Goal: Information Seeking & Learning: Learn about a topic

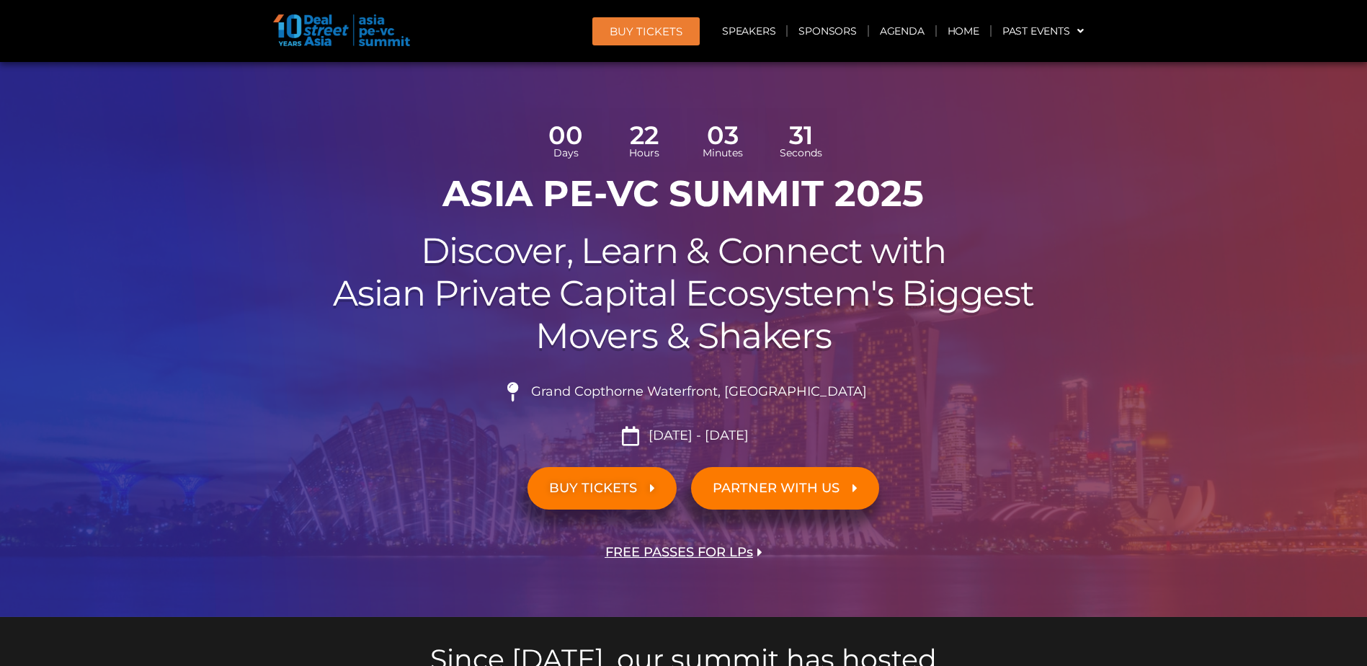
scroll to position [72, 0]
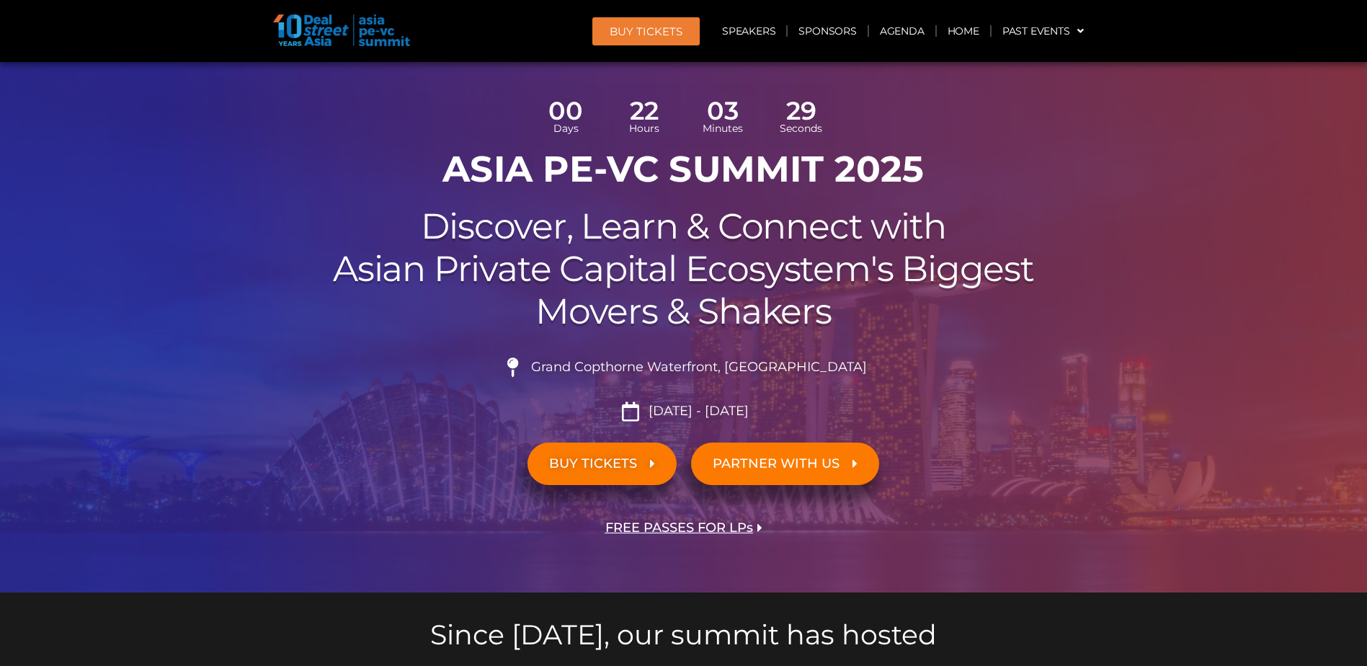
click at [749, 525] on span "FREE PASSES FOR LPs" at bounding box center [679, 528] width 148 height 14
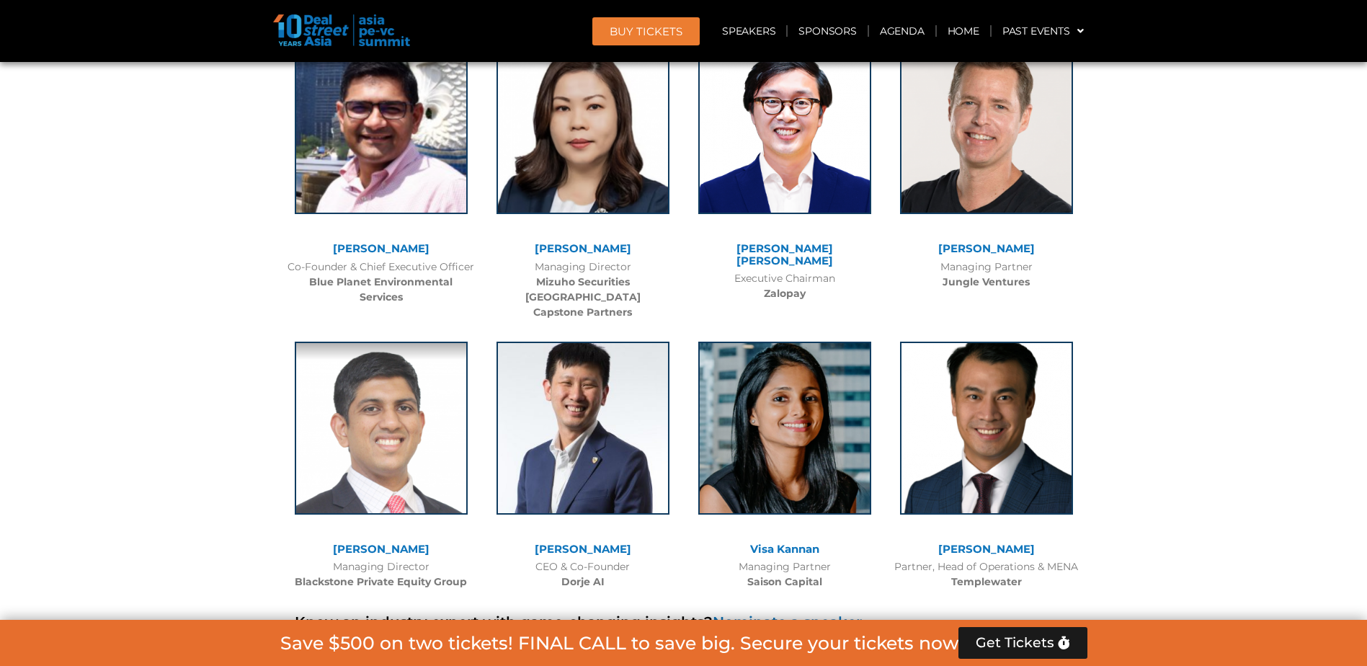
scroll to position [7468, 0]
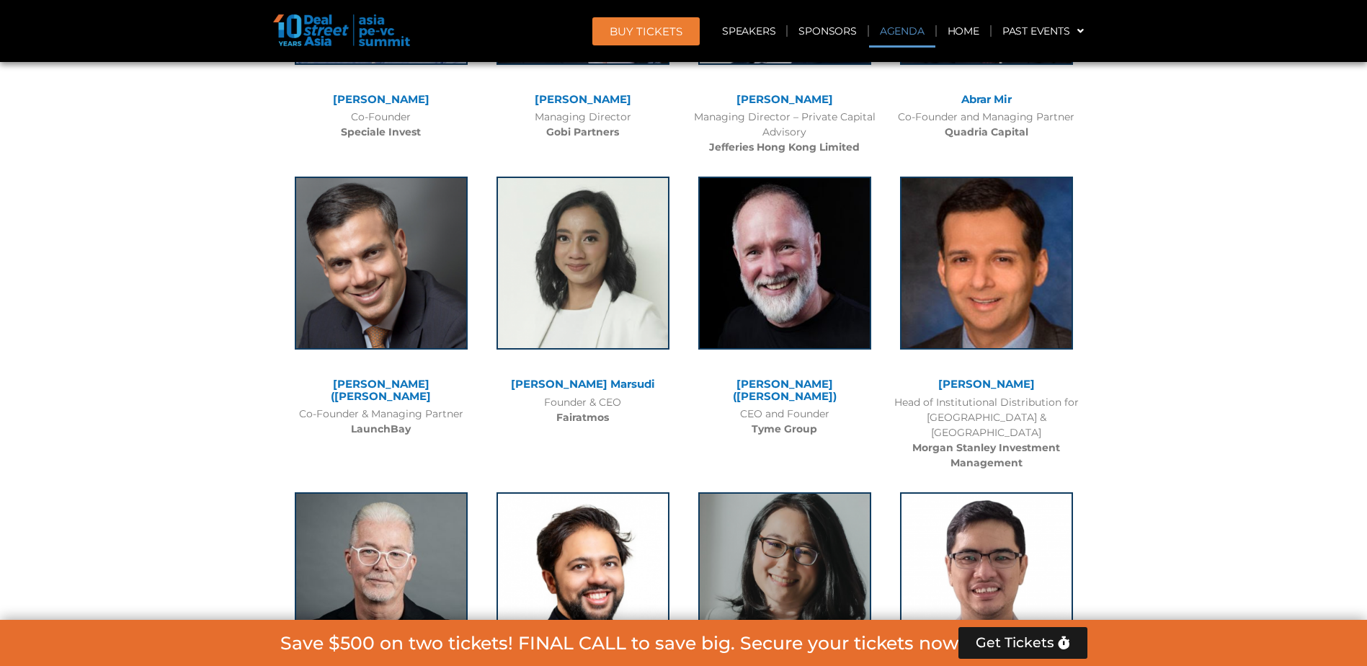
click at [929, 30] on link "Agenda" at bounding box center [902, 30] width 66 height 33
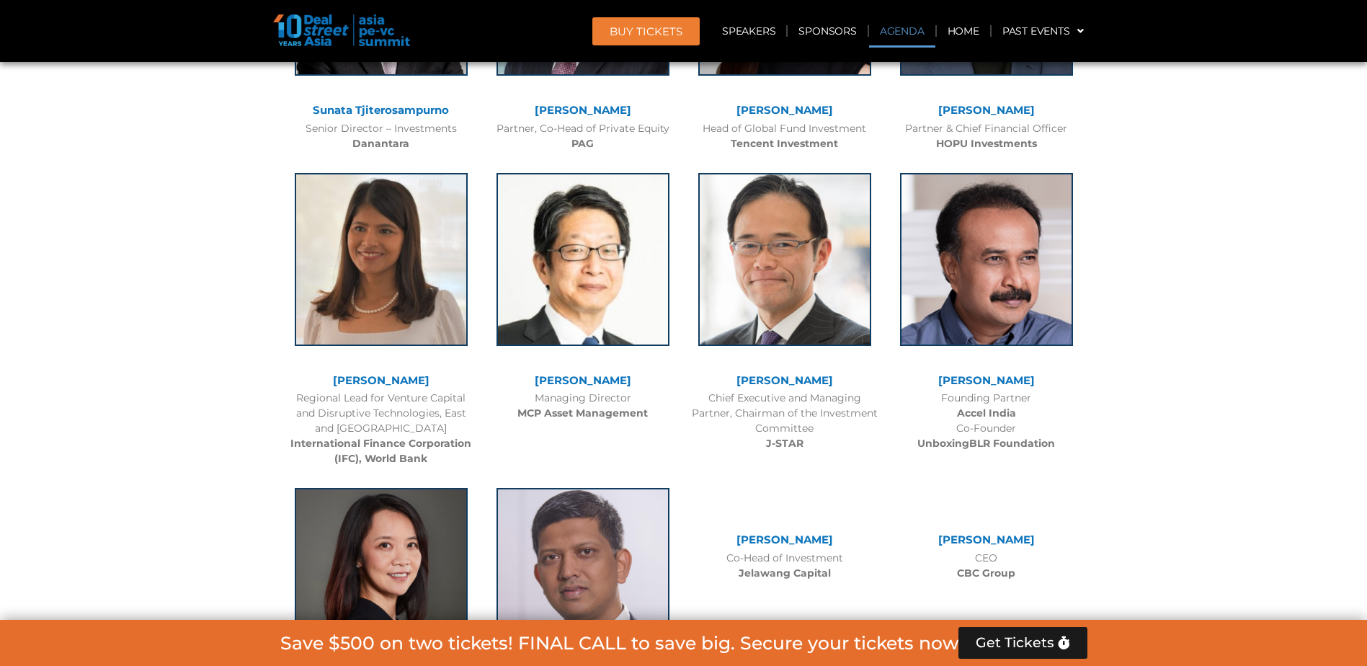
scroll to position [832, 0]
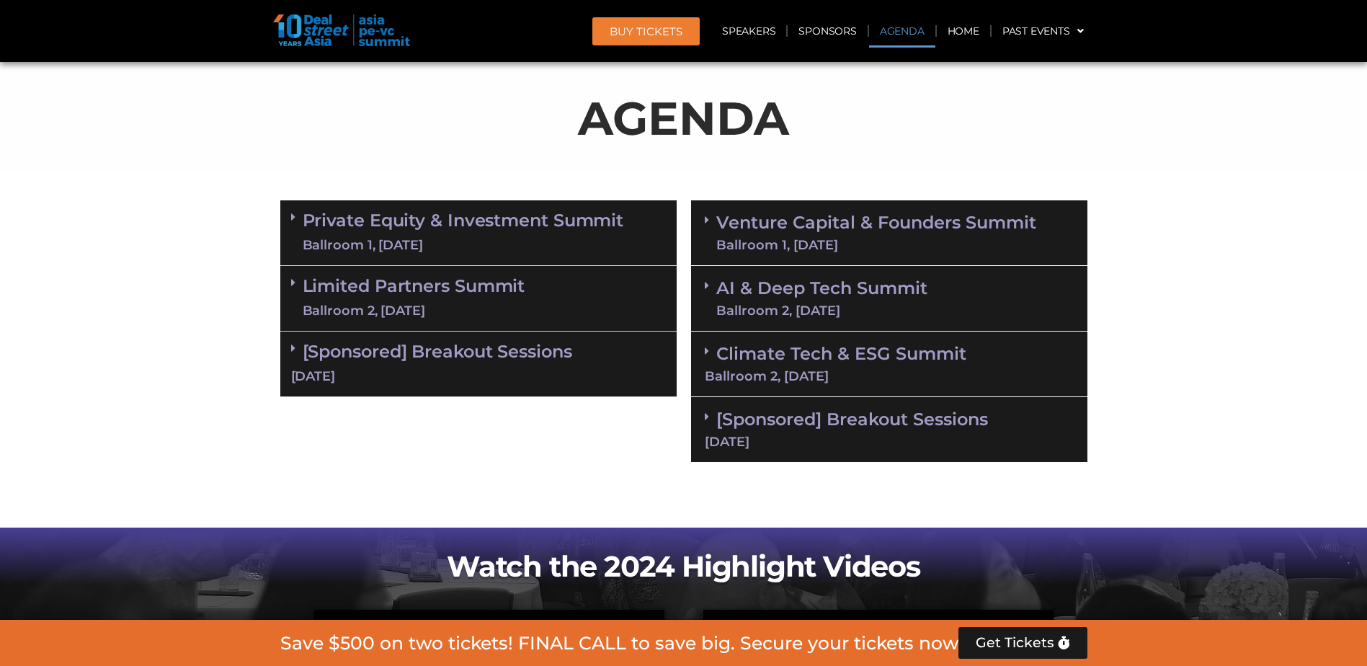
click at [293, 352] on icon at bounding box center [293, 348] width 4 height 12
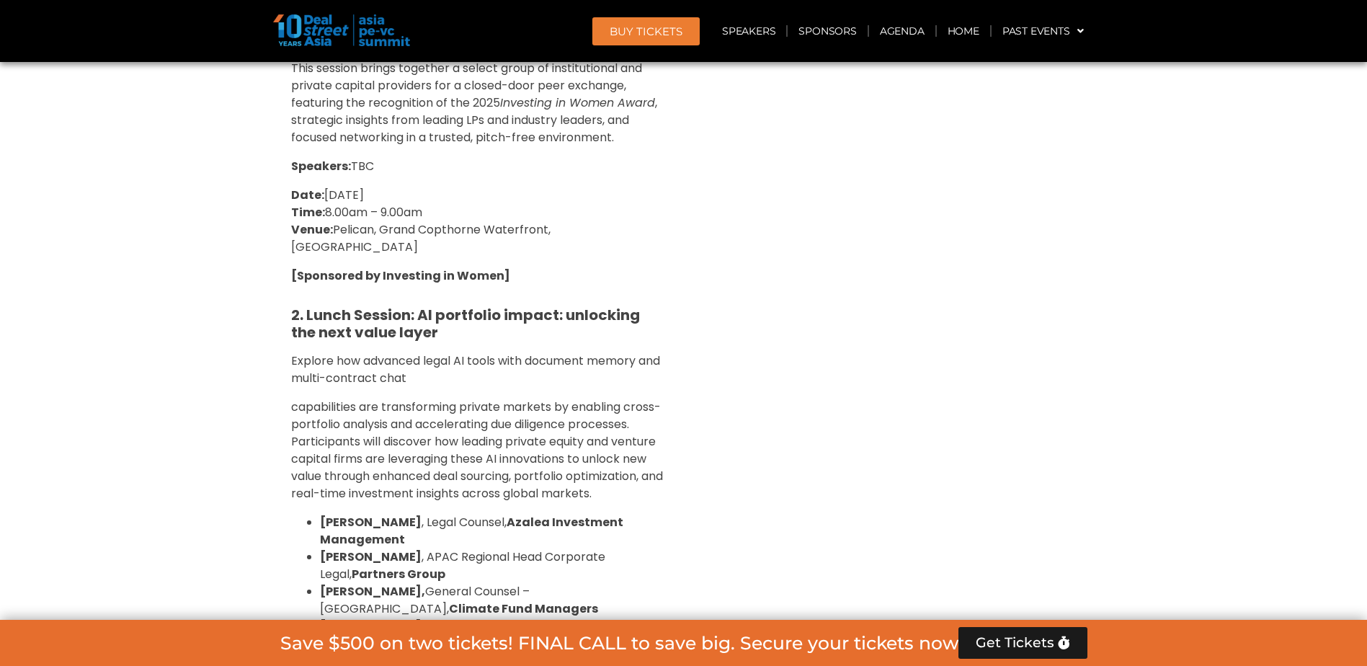
scroll to position [904, 0]
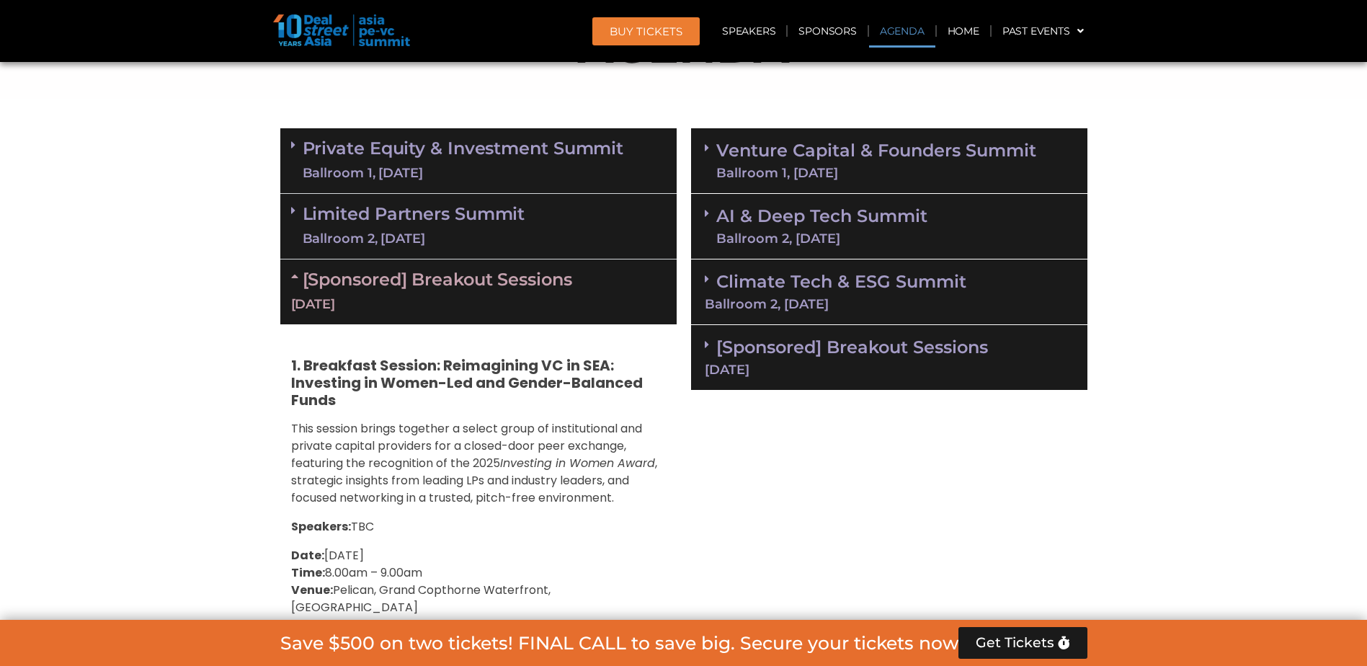
click at [293, 143] on icon at bounding box center [293, 145] width 4 height 12
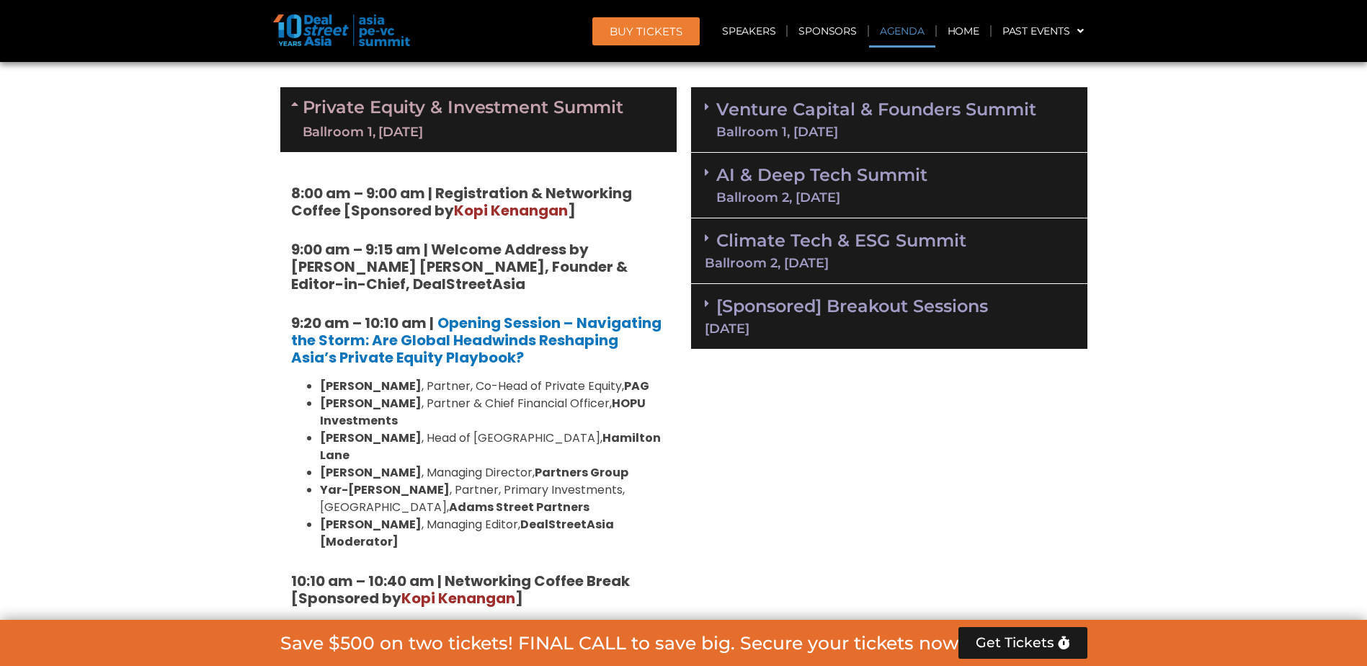
scroll to position [832, 0]
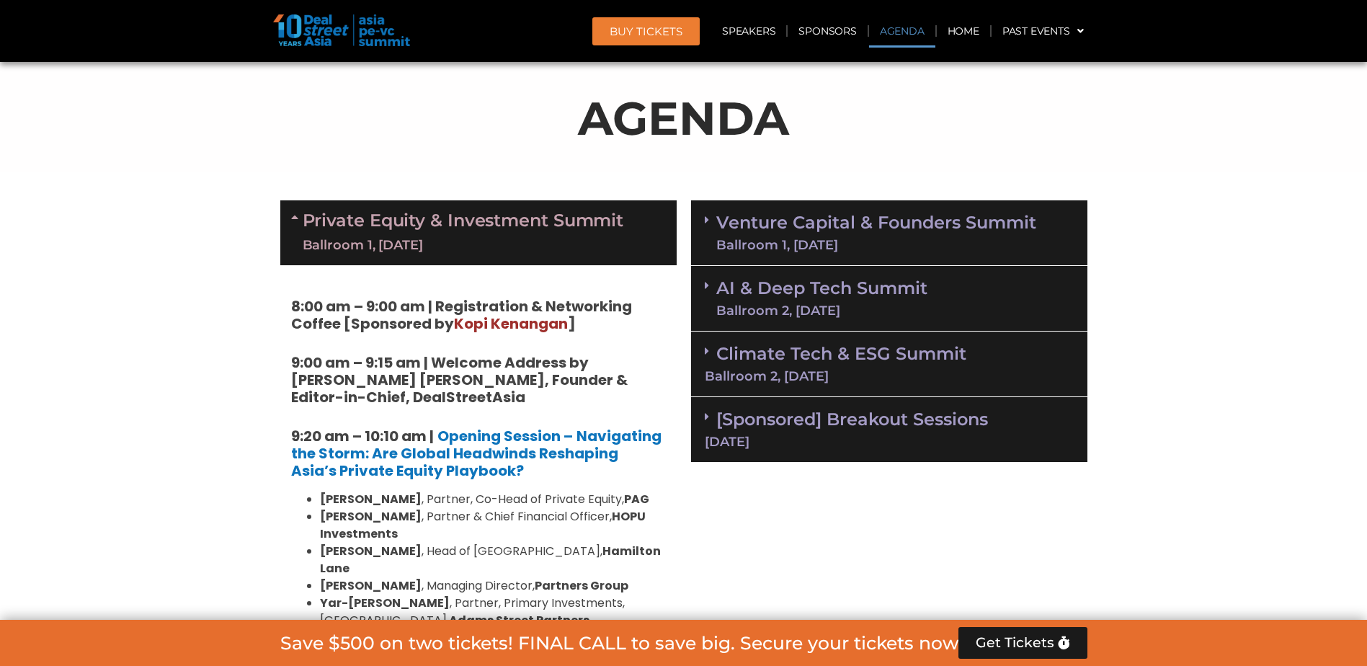
click at [311, 218] on link "Private Equity & Investment Summit Ballroom 1, [DATE]" at bounding box center [463, 232] width 321 height 43
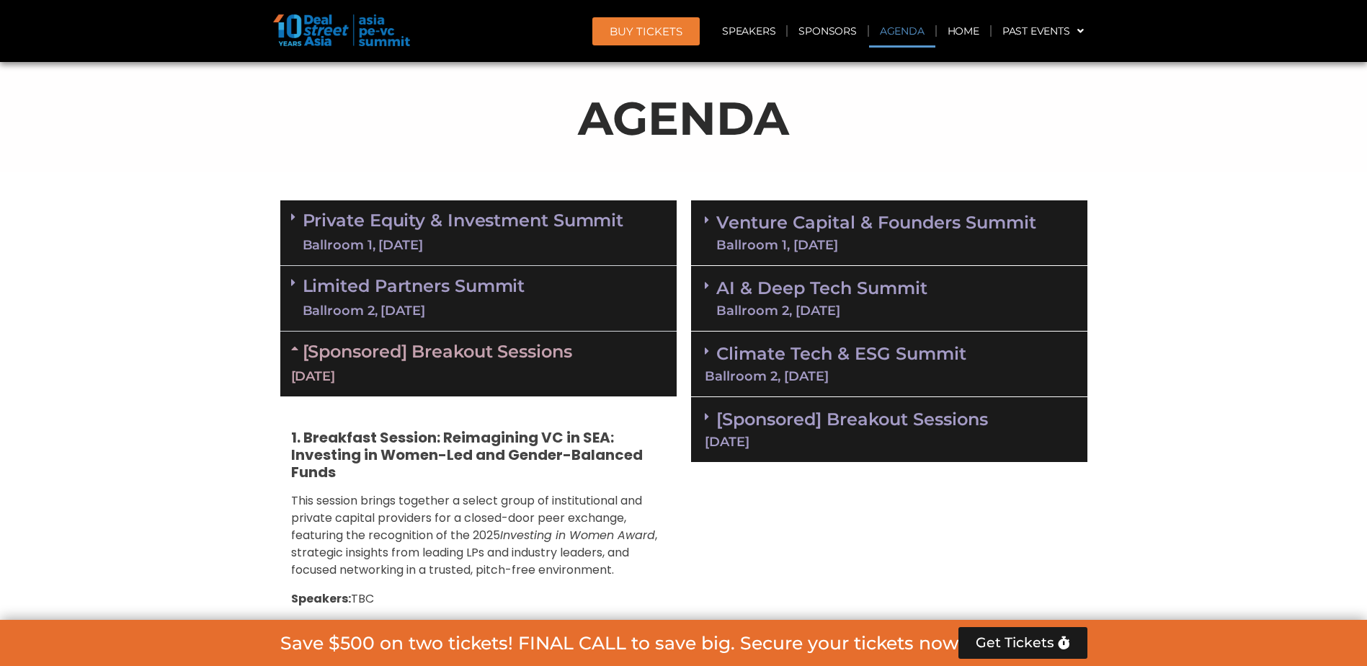
click at [288, 289] on div "Limited Partners [GEOGRAPHIC_DATA] 2, [DATE]" at bounding box center [478, 299] width 396 height 66
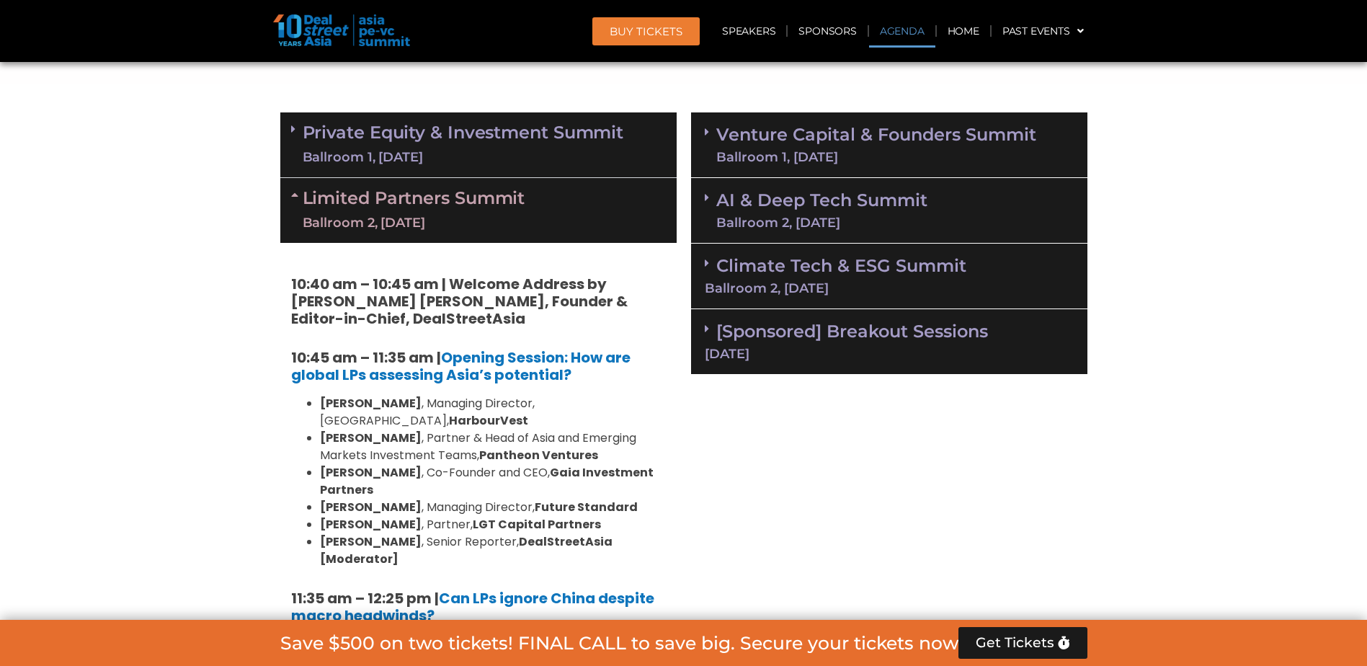
scroll to position [904, 0]
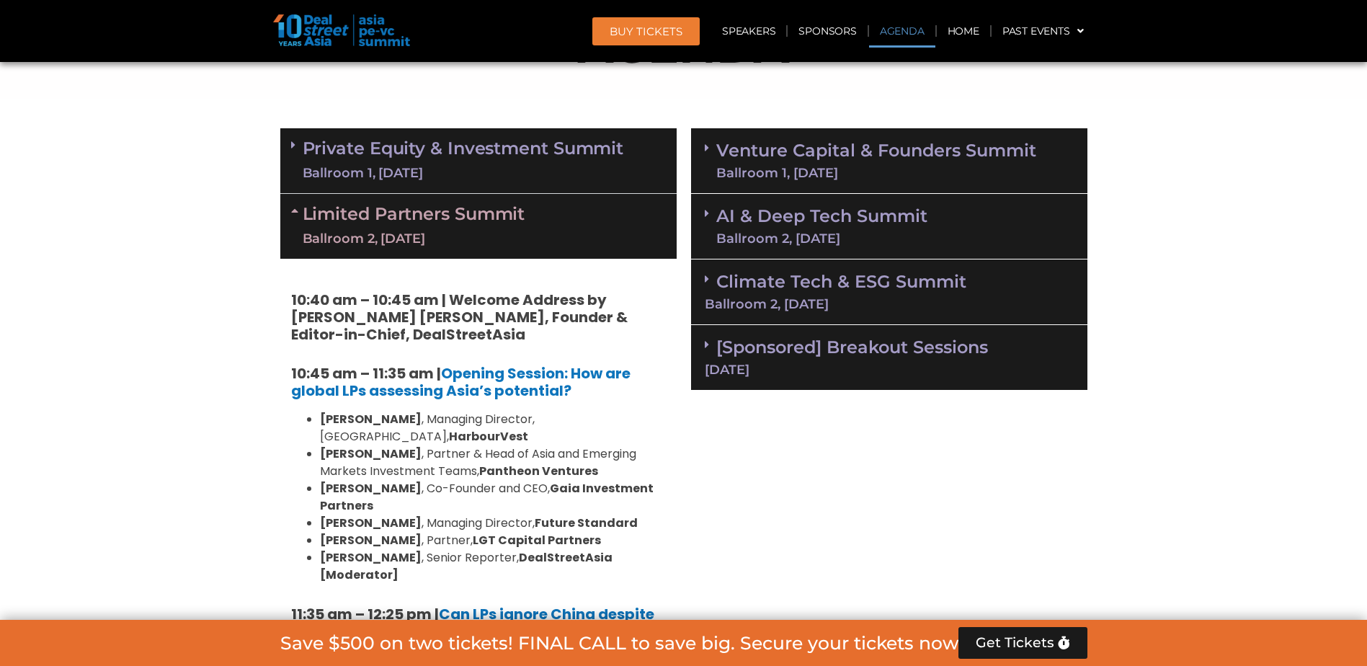
click at [714, 282] on span at bounding box center [711, 279] width 12 height 12
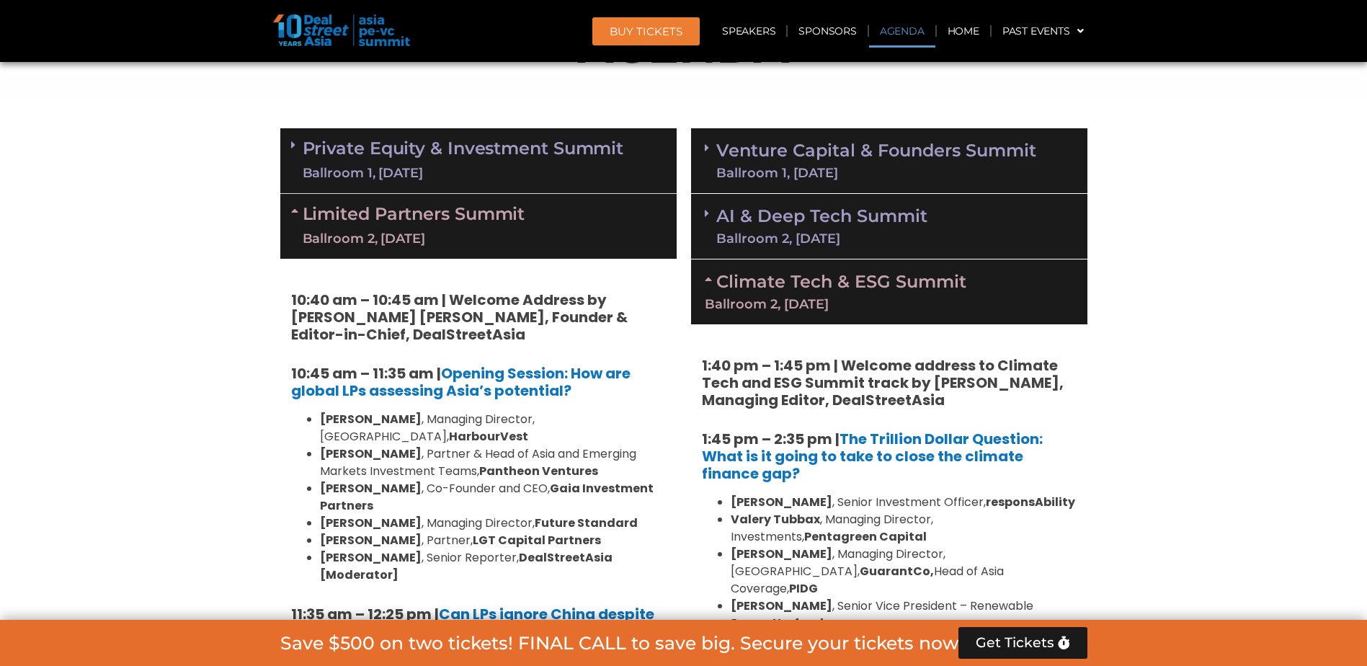
click at [704, 288] on div "Climate Tech & ESG Summit Ballroom 2, [DATE]" at bounding box center [889, 291] width 396 height 65
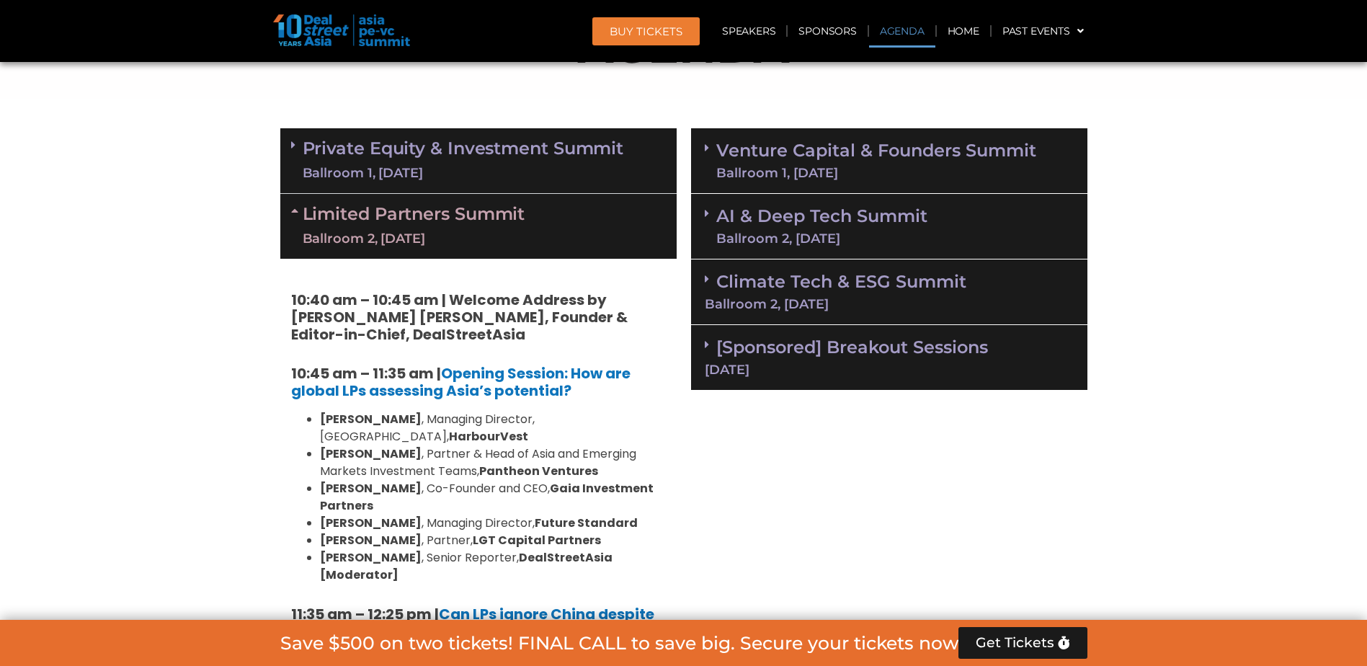
click at [293, 209] on icon at bounding box center [297, 211] width 12 height 12
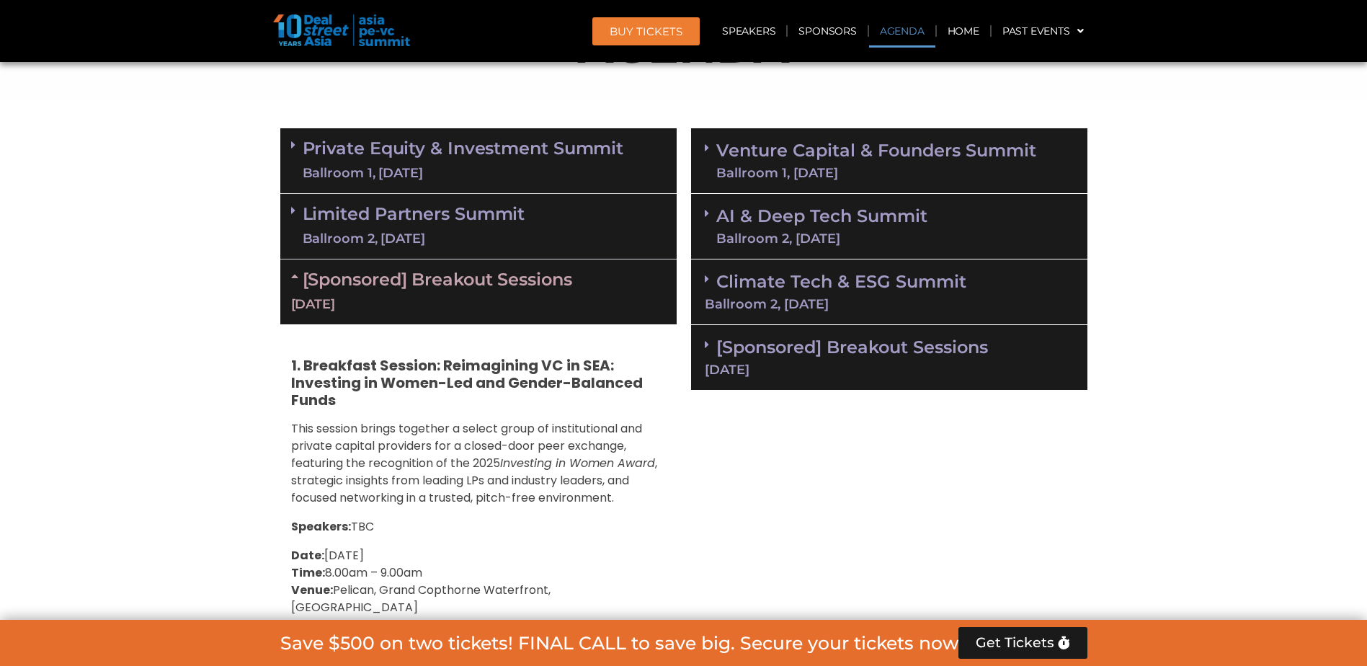
click at [711, 280] on span at bounding box center [711, 279] width 12 height 12
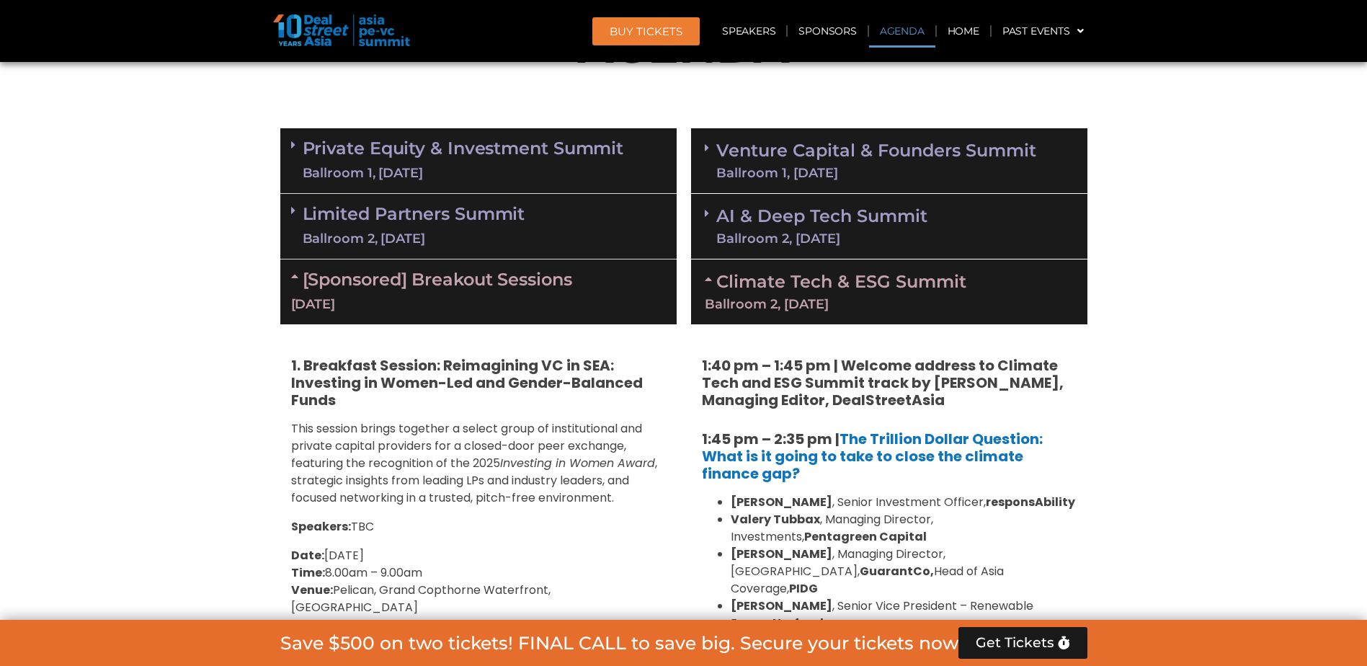
click at [711, 172] on span at bounding box center [711, 160] width 12 height 37
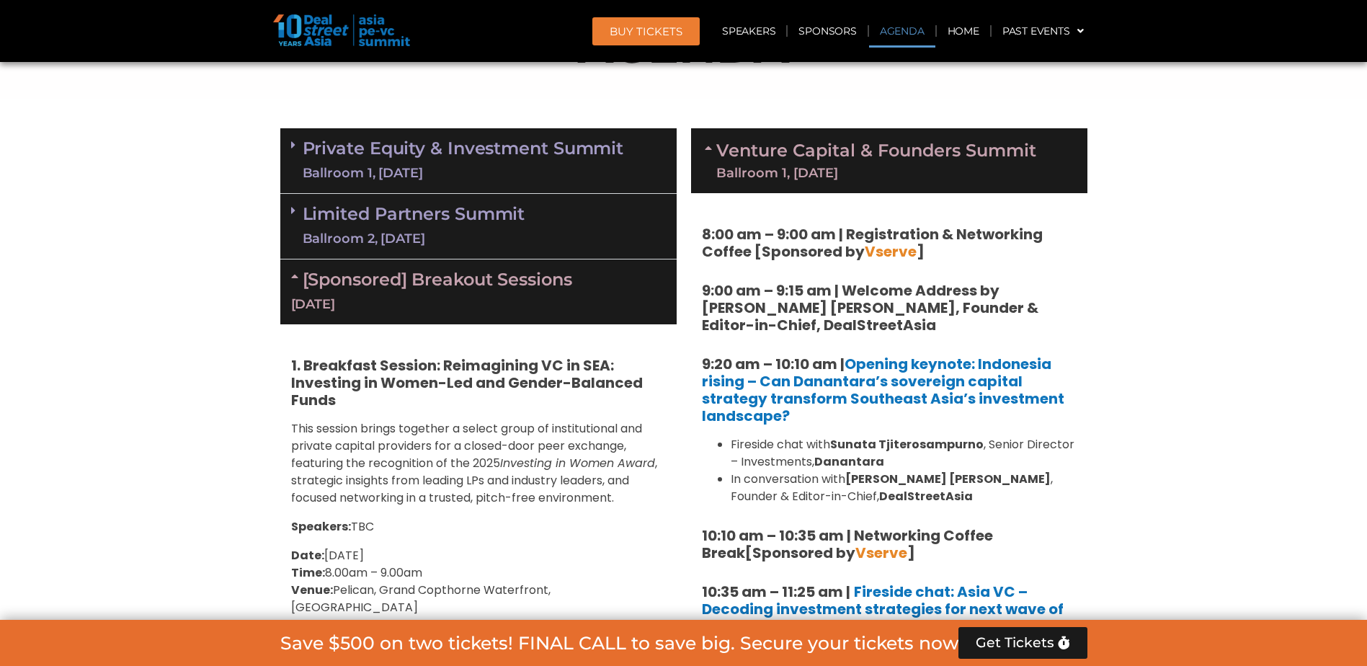
click at [706, 166] on span at bounding box center [711, 160] width 12 height 37
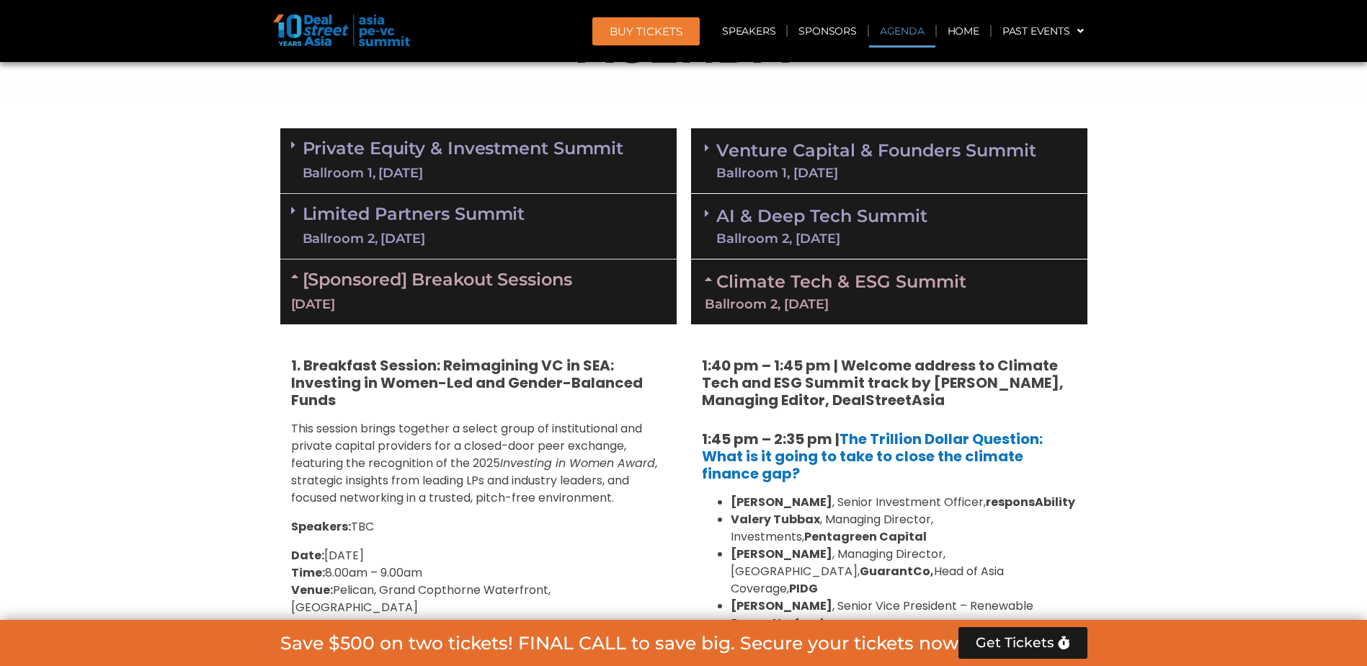
click at [711, 219] on span at bounding box center [711, 226] width 12 height 37
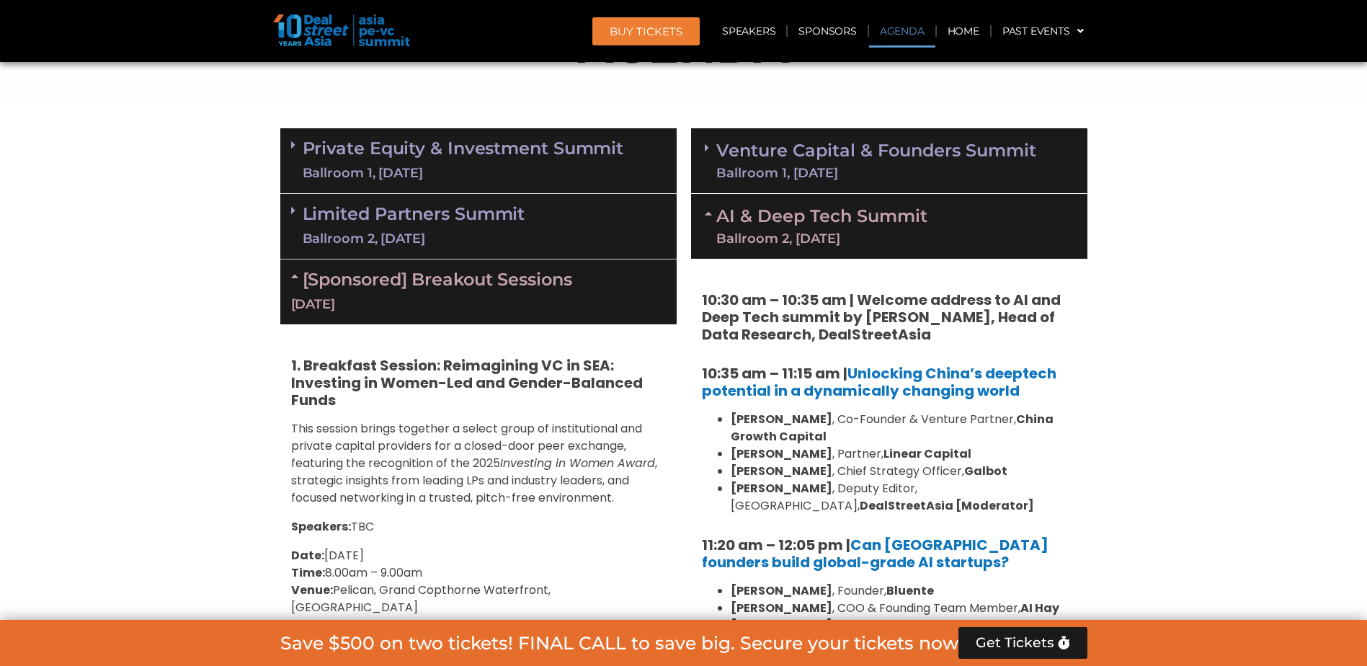
click at [716, 146] on link "Venture Capital & Founders​ Summit Ballroom 1, [DATE]" at bounding box center [876, 160] width 320 height 37
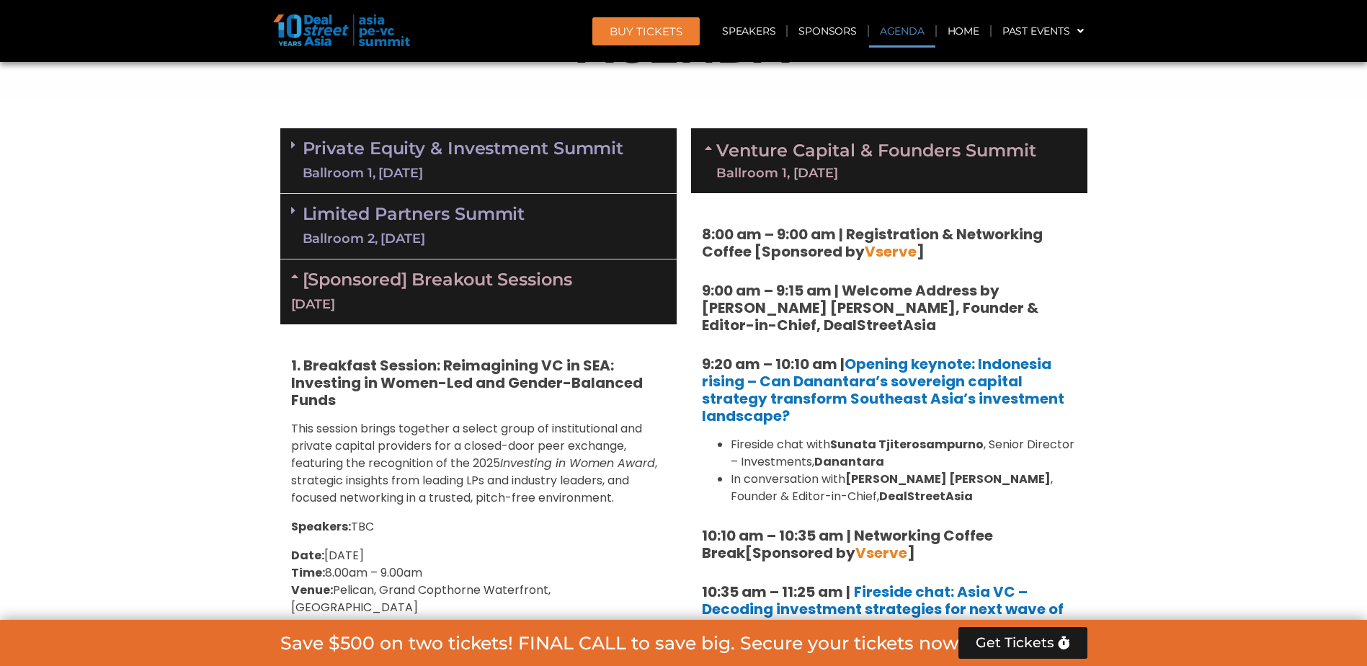
click at [326, 296] on div "[DATE]" at bounding box center [478, 305] width 375 height 18
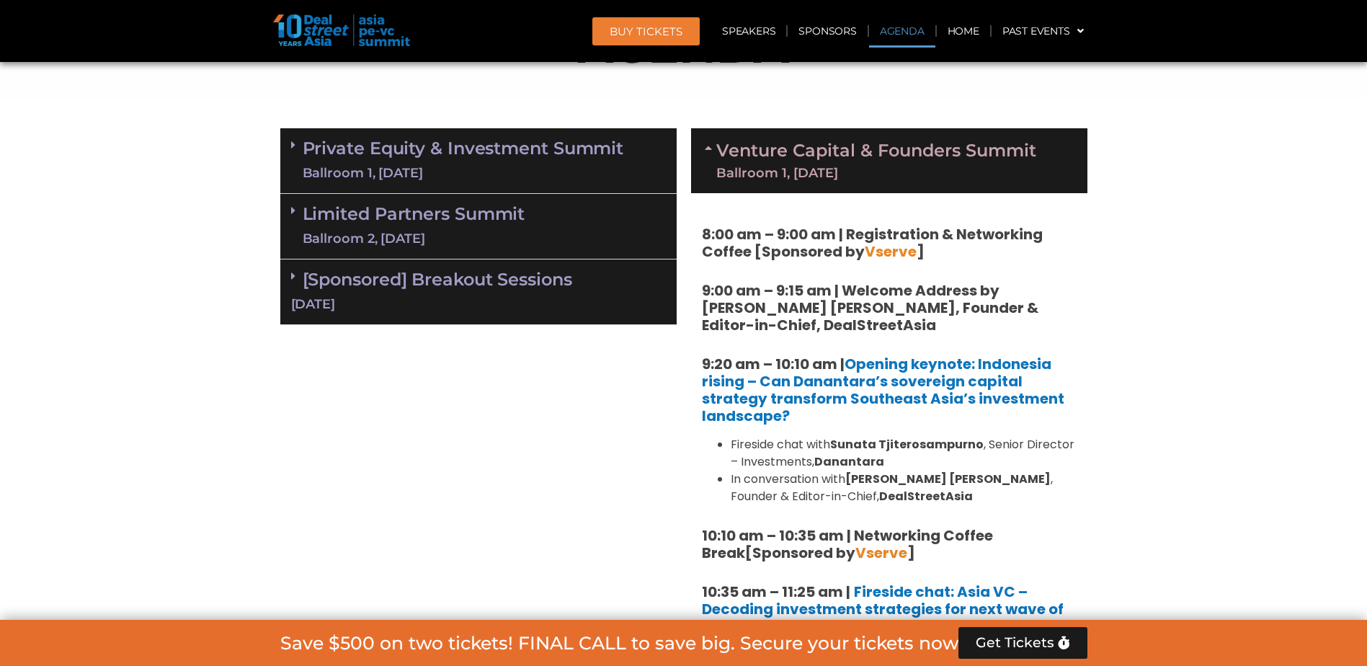
click at [344, 179] on div "Ballroom 1, [DATE]" at bounding box center [463, 173] width 321 height 18
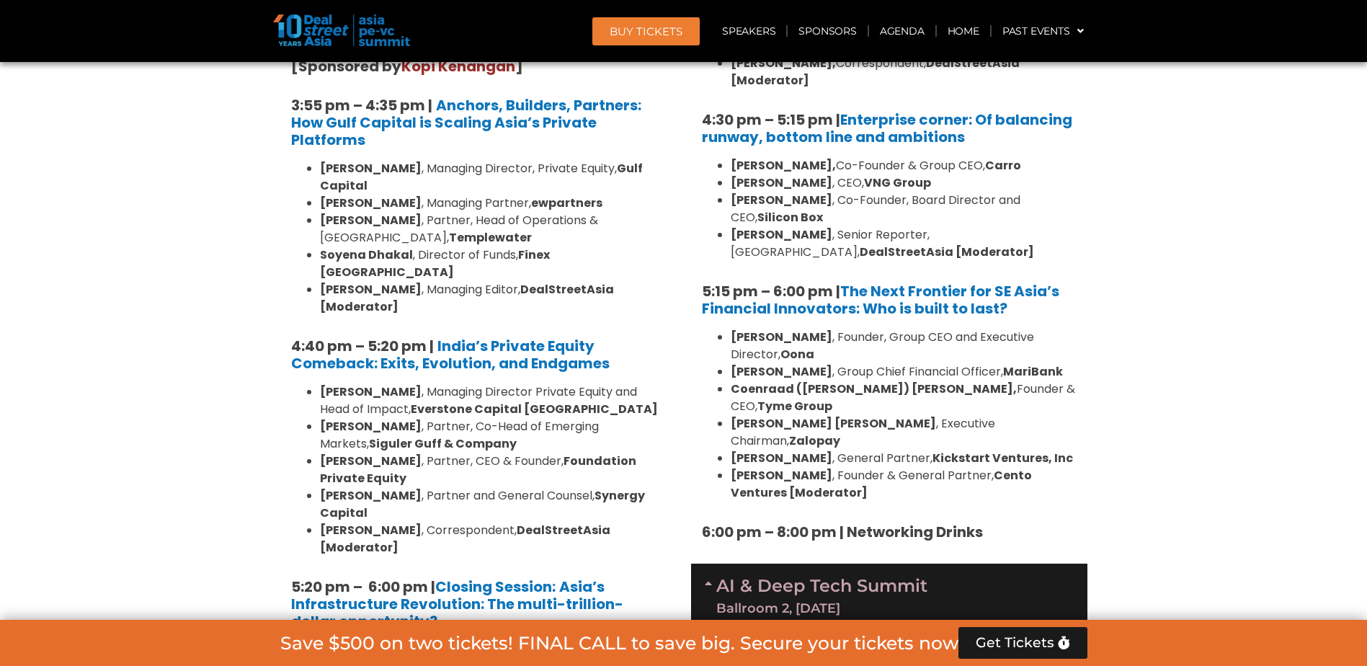
scroll to position [2634, 0]
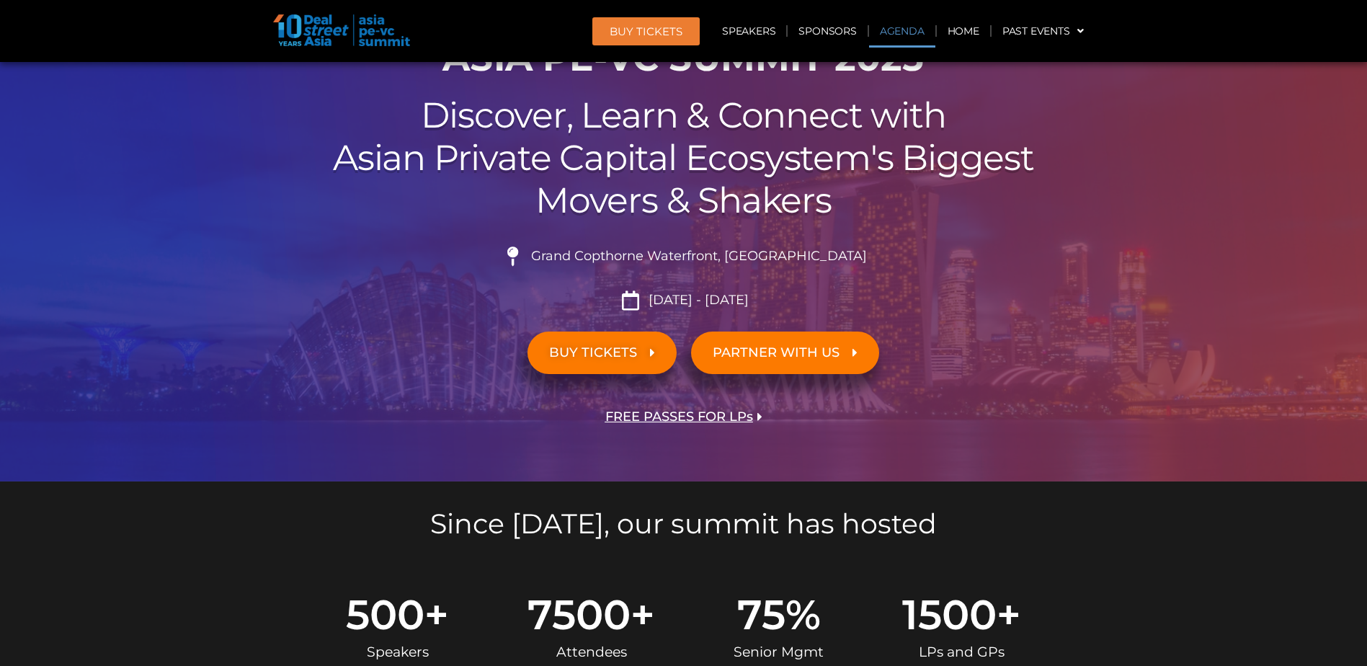
click at [916, 32] on link "Agenda" at bounding box center [902, 30] width 66 height 33
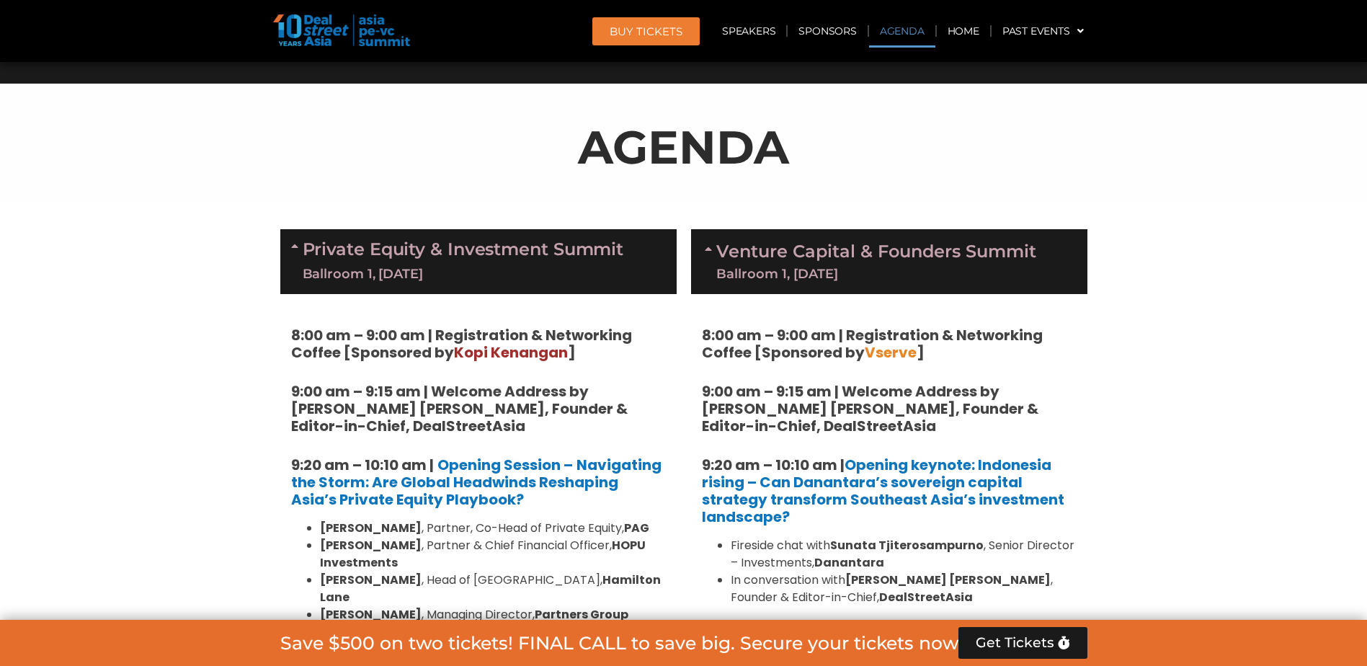
scroll to position [832, 0]
